Goal: Task Accomplishment & Management: Use online tool/utility

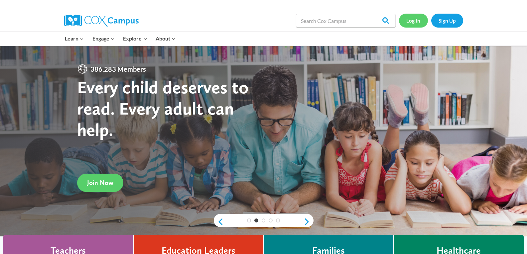
click at [414, 20] on link "Log In" at bounding box center [413, 21] width 29 height 14
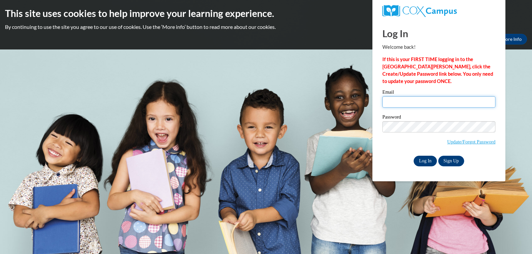
type input "nadia.jackson@gcpsk12.org"
click at [425, 162] on input "Log In" at bounding box center [424, 161] width 23 height 11
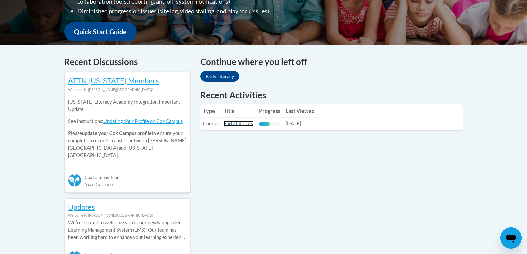
click at [231, 124] on link "Early Literacy" at bounding box center [239, 124] width 30 height 6
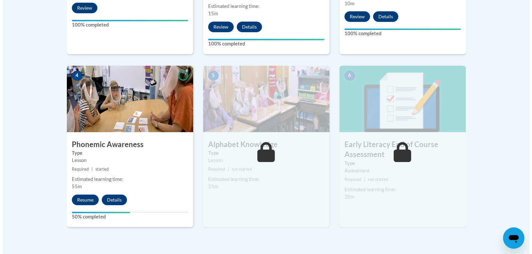
scroll to position [341, 0]
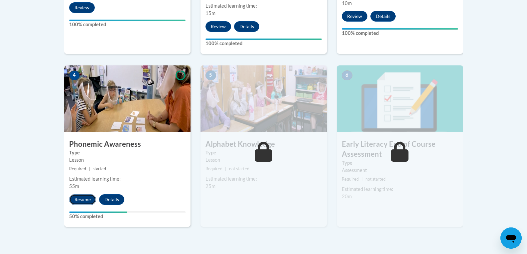
click at [81, 198] on button "Resume" at bounding box center [82, 199] width 27 height 11
